Goal: Task Accomplishment & Management: Use online tool/utility

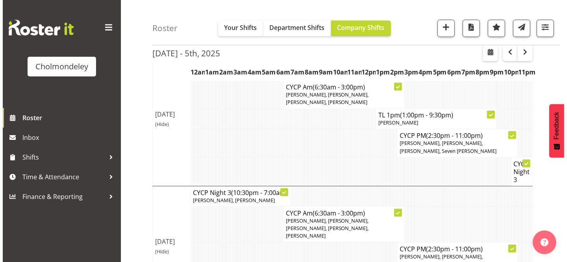
scroll to position [130, 0]
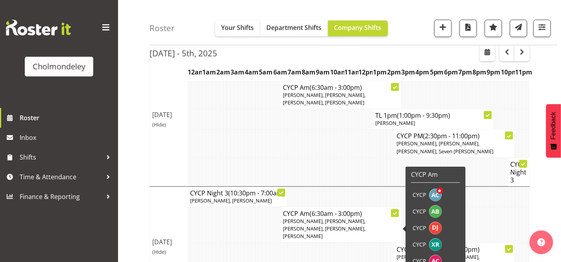
click at [398, 217] on div at bounding box center [395, 213] width 8 height 8
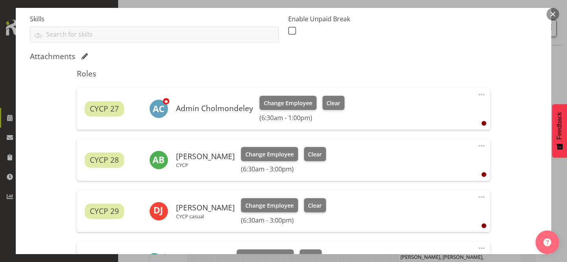
scroll to position [213, 0]
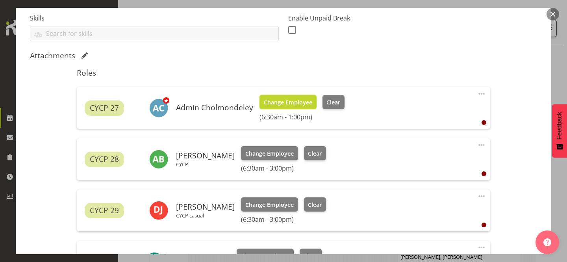
click at [298, 100] on span "Change Employee" at bounding box center [288, 102] width 48 height 9
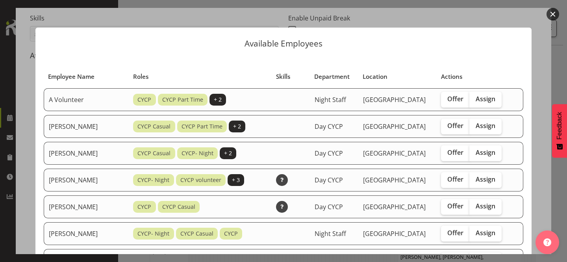
scroll to position [179, 0]
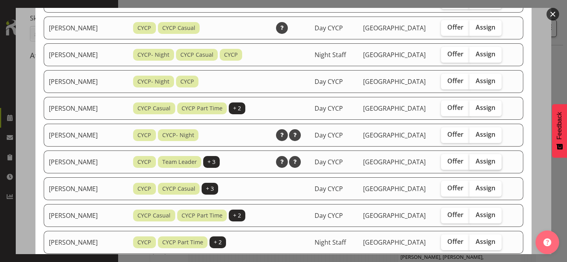
click at [488, 160] on span "Assign" at bounding box center [485, 161] width 20 height 8
click at [474, 160] on input "Assign" at bounding box center [471, 161] width 5 height 5
checkbox input "true"
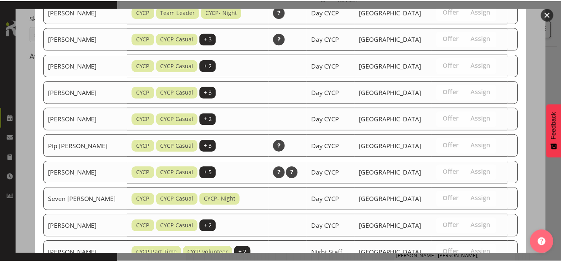
scroll to position [627, 0]
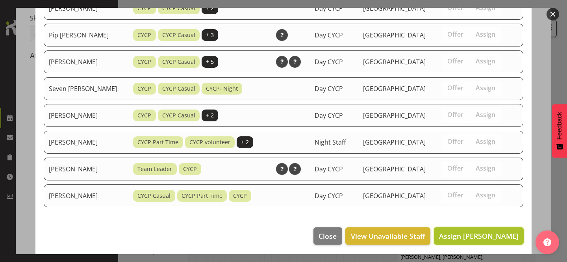
click at [499, 231] on span "Assign [PERSON_NAME]" at bounding box center [479, 235] width 80 height 9
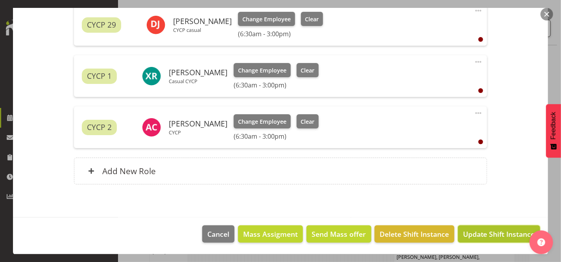
click at [508, 234] on span "Update Shift Instance" at bounding box center [499, 234] width 72 height 10
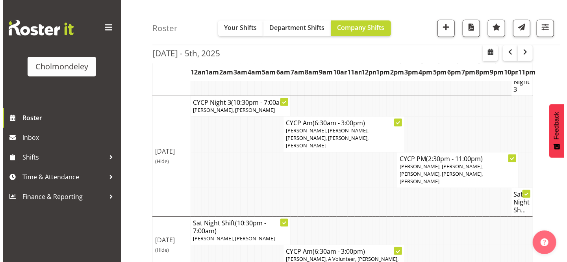
scroll to position [229, 0]
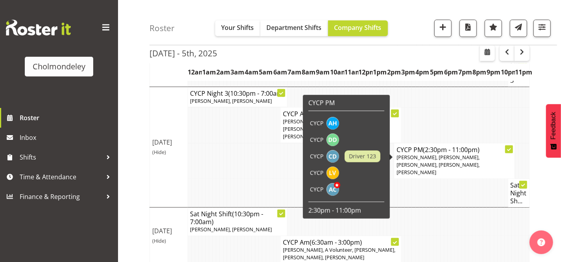
click at [433, 165] on span "[PERSON_NAME], [PERSON_NAME], [PERSON_NAME], [PERSON_NAME], [PERSON_NAME]" at bounding box center [438, 165] width 83 height 22
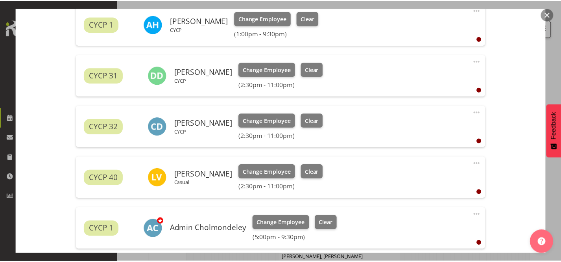
scroll to position [290, 0]
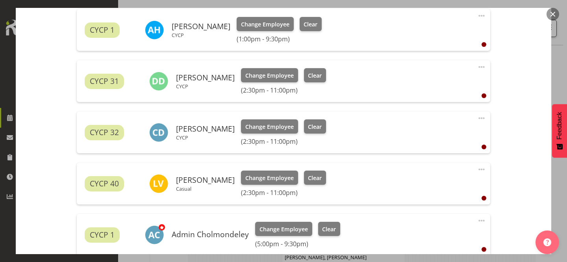
click at [477, 117] on span at bounding box center [481, 117] width 9 height 9
click at [553, 12] on button "button" at bounding box center [552, 14] width 13 height 13
